Goal: Navigation & Orientation: Understand site structure

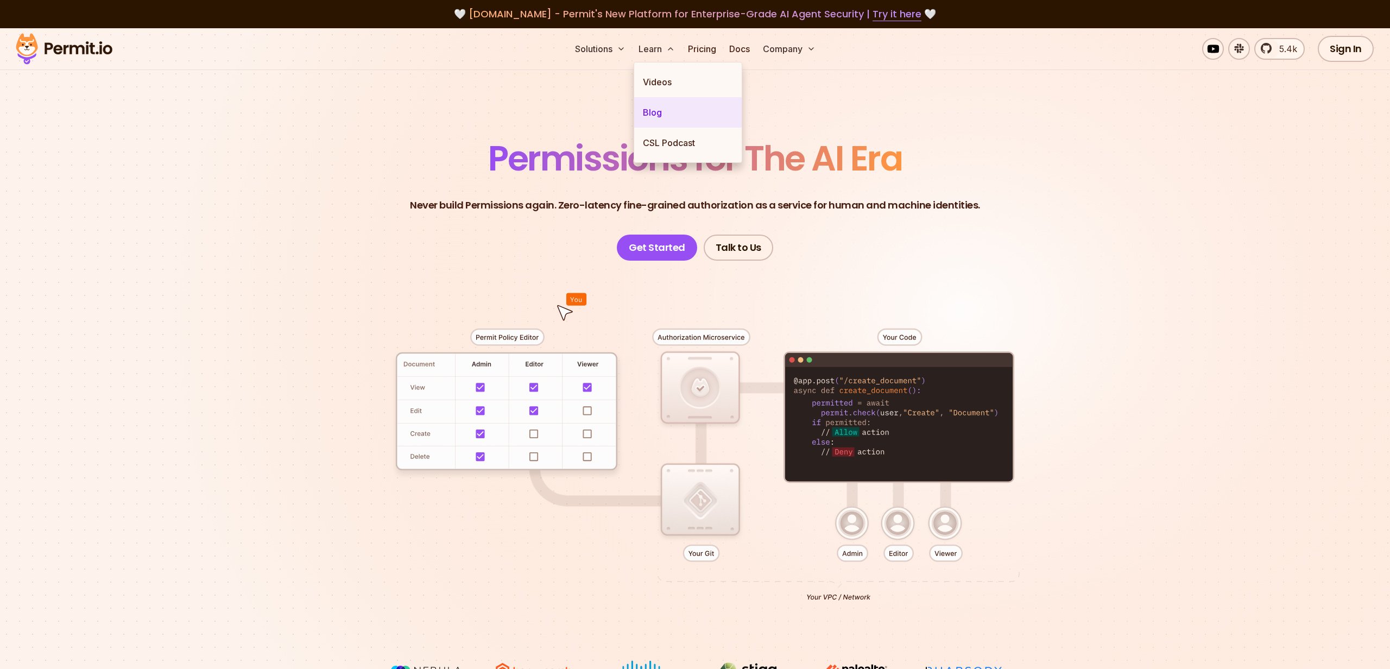
click at [666, 114] on link "Blog" at bounding box center [688, 112] width 108 height 30
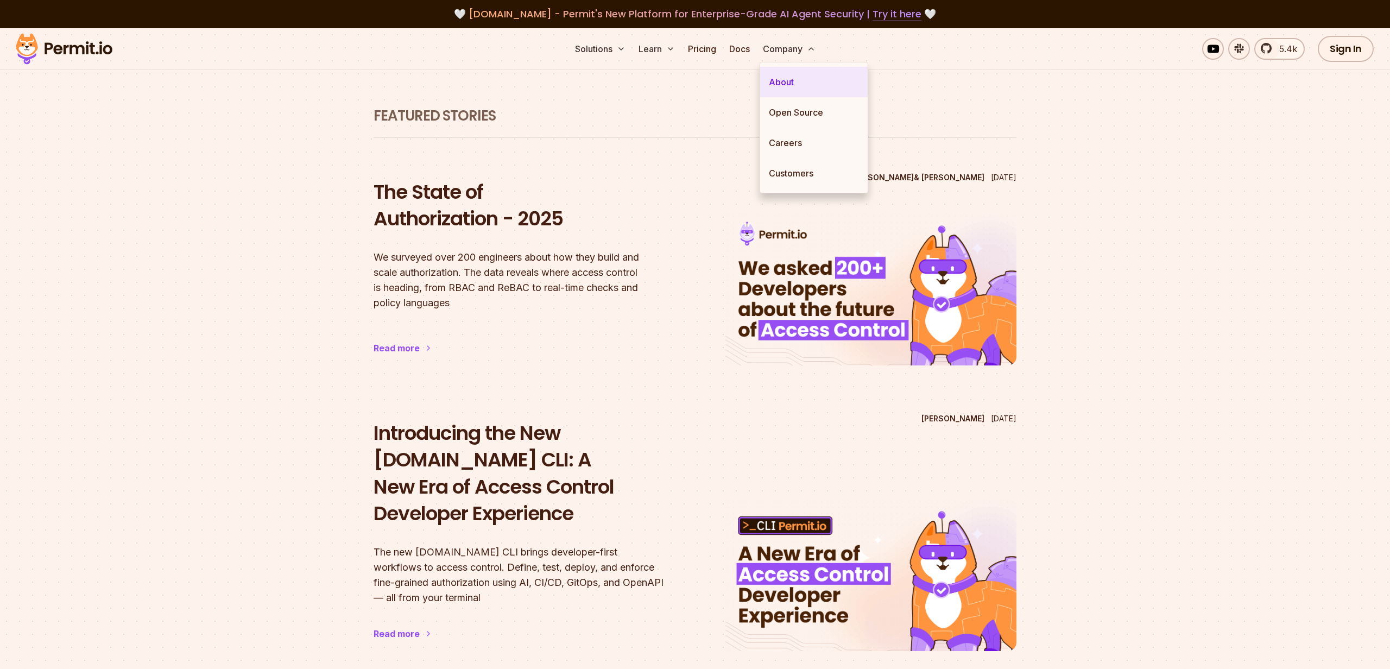
click at [805, 87] on link "About" at bounding box center [814, 82] width 108 height 30
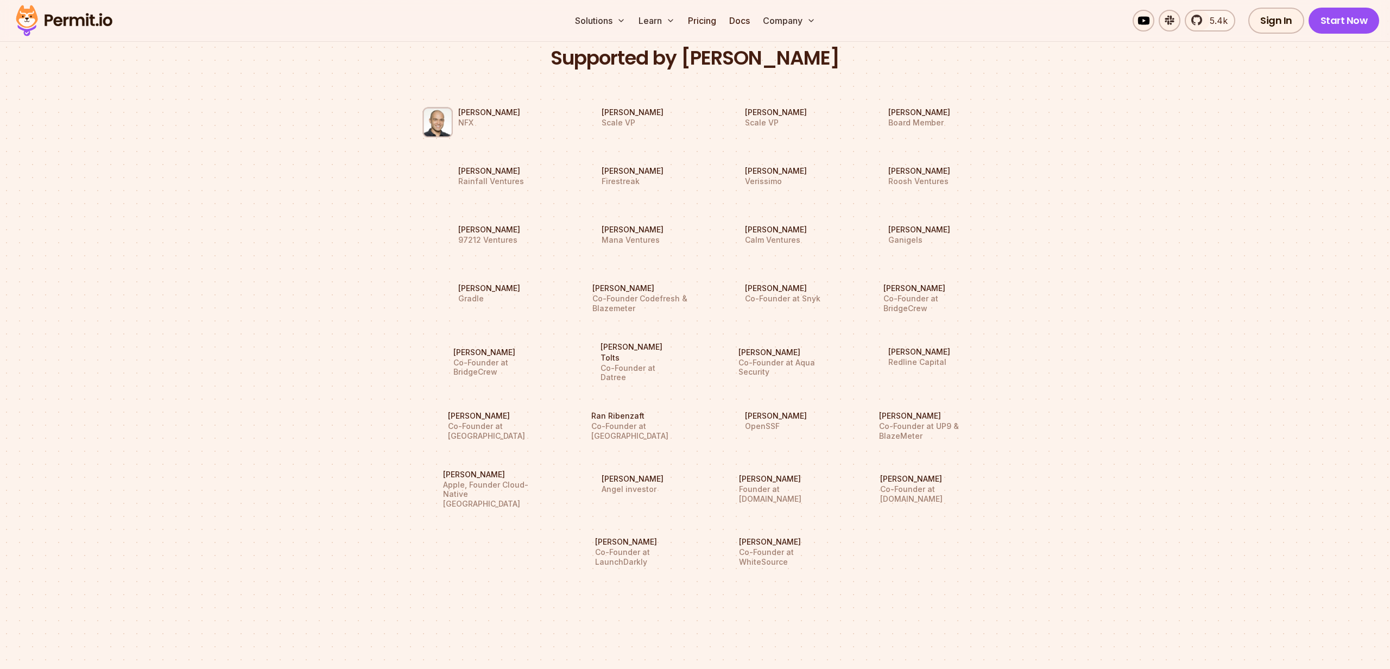
scroll to position [979, 0]
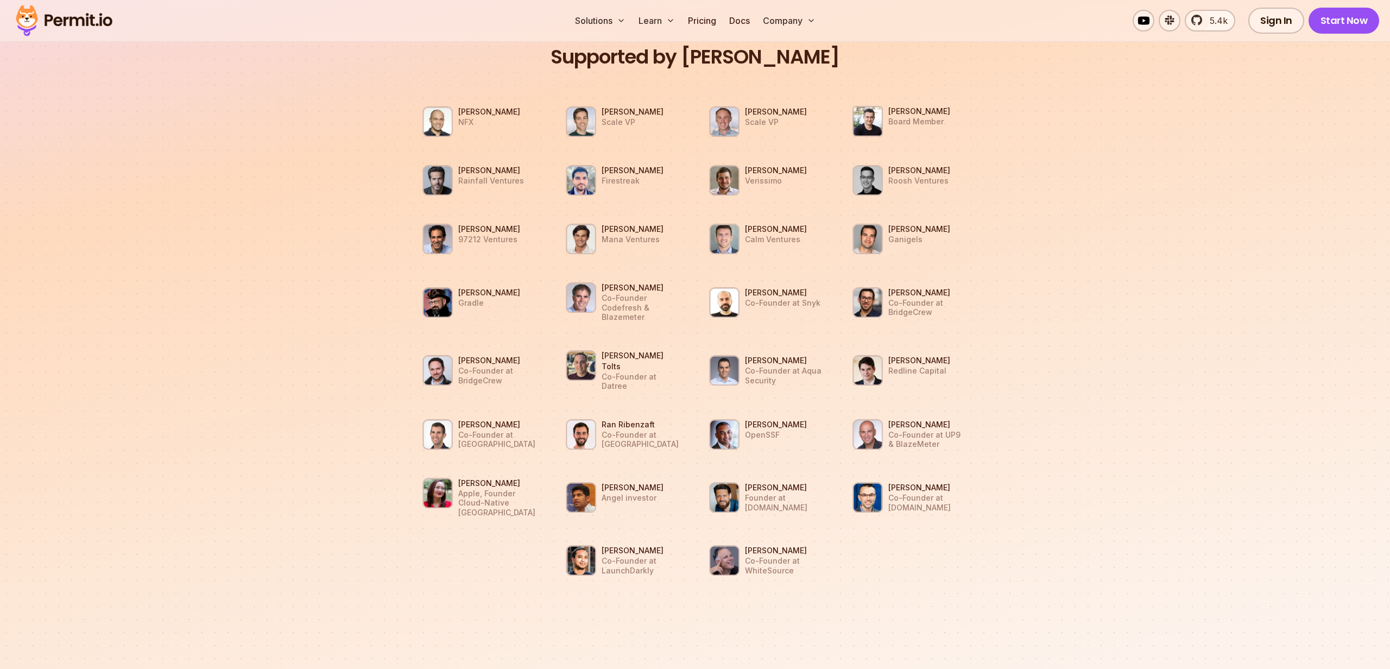
click at [94, 18] on img at bounding box center [64, 20] width 106 height 37
